Goal: Transaction & Acquisition: Purchase product/service

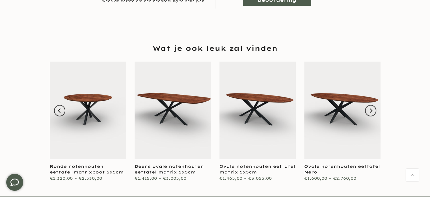
scroll to position [650, 0]
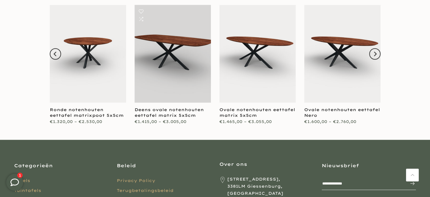
click at [180, 59] on link at bounding box center [173, 54] width 76 height 98
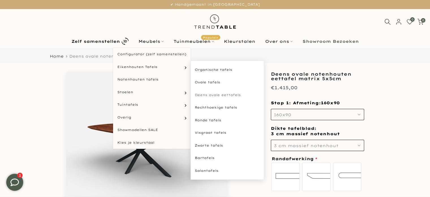
click at [203, 95] on link "Deens ovale eettafels" at bounding box center [228, 95] width 74 height 13
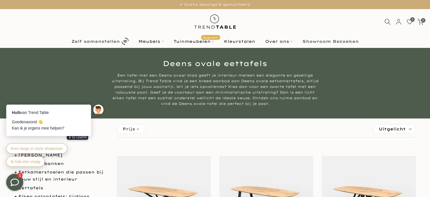
click at [111, 39] on b "Zelf samenstellen" at bounding box center [96, 41] width 48 height 4
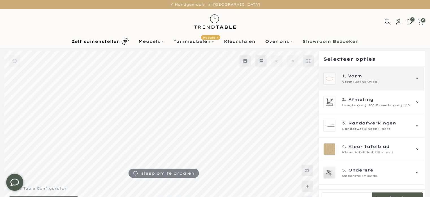
click at [350, 79] on span "Vorm:" at bounding box center [348, 81] width 12 height 5
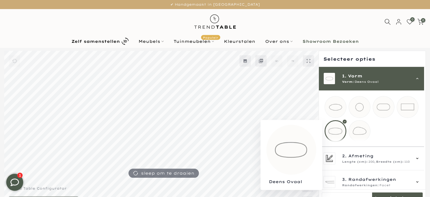
click at [337, 132] on div at bounding box center [336, 131] width 22 height 22
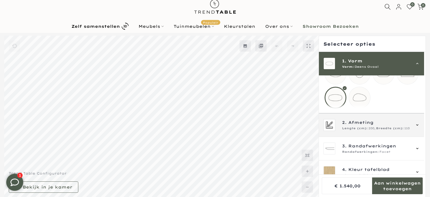
scroll to position [28, 0]
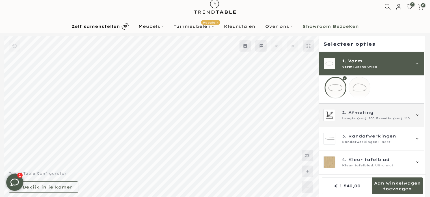
click at [342, 120] on span "Lengte (cm):" at bounding box center [355, 118] width 26 height 5
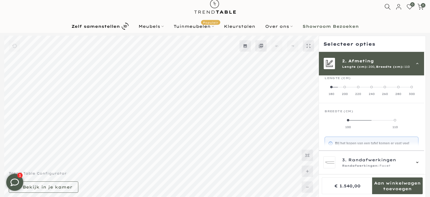
scroll to position [23, 0]
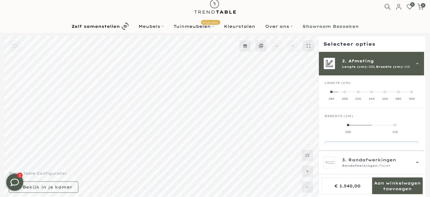
click at [342, 92] on label "200" at bounding box center [344, 94] width 13 height 11
click at [331, 92] on span at bounding box center [331, 91] width 2 height 2
click at [370, 124] on span at bounding box center [371, 125] width 2 height 2
drag, startPoint x: 370, startPoint y: 123, endPoint x: 356, endPoint y: 122, distance: 13.6
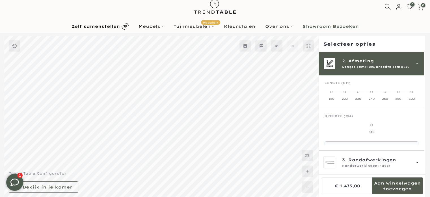
click at [356, 122] on mmq-components-mapper at bounding box center [371, 122] width 105 height 28
drag, startPoint x: 345, startPoint y: 140, endPoint x: 337, endPoint y: 141, distance: 7.7
click at [338, 141] on mmq-components-mapper at bounding box center [371, 172] width 105 height 74
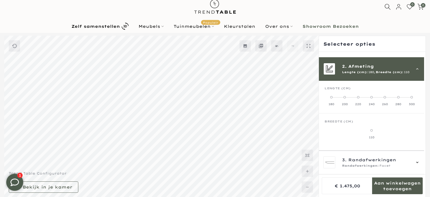
scroll to position [28, 0]
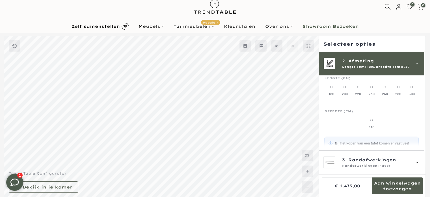
click at [331, 111] on span "Breedte (cm)" at bounding box center [339, 111] width 29 height 4
click at [374, 141] on strong "Bij het kopen van een tafel komen er vast veel vragen in je op, waaronder de af…" at bounding box center [374, 161] width 79 height 40
click at [371, 121] on span at bounding box center [371, 120] width 2 height 2
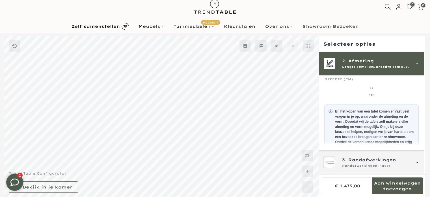
scroll to position [57, 0]
